Goal: Task Accomplishment & Management: Manage account settings

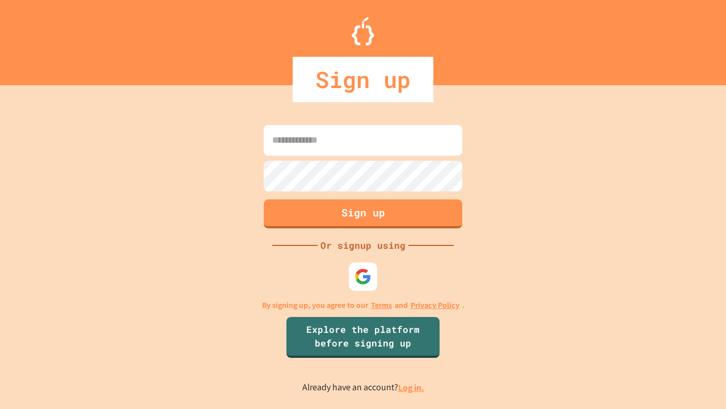
click at [412, 387] on link "Log in." at bounding box center [411, 387] width 26 height 12
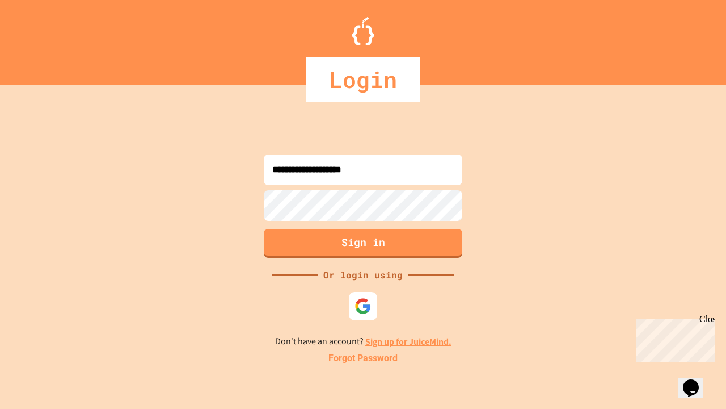
type input "**********"
